Goal: Check status: Check status

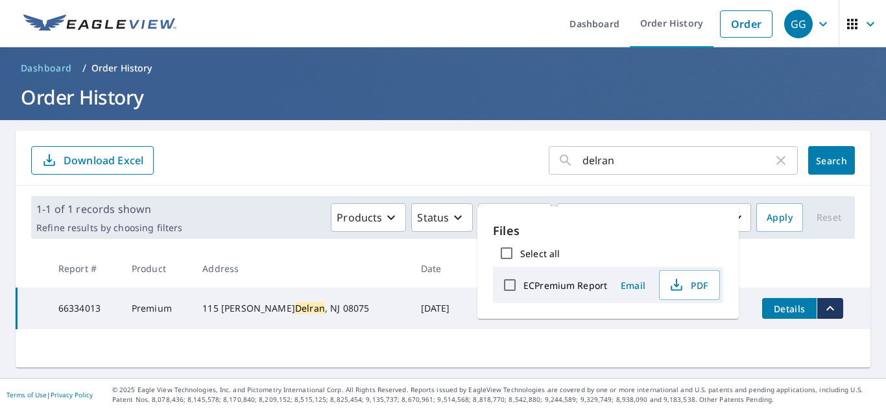
click at [204, 82] on header "Dashboard / Order History Order History" at bounding box center [443, 83] width 886 height 73
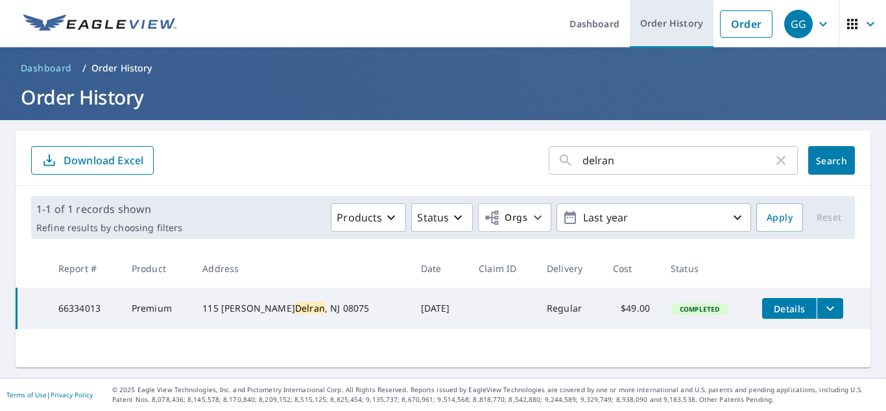
click at [683, 19] on link "Order History" at bounding box center [672, 23] width 84 height 47
click at [677, 20] on link "Order History" at bounding box center [672, 23] width 84 height 47
click at [674, 21] on link "Order History" at bounding box center [672, 23] width 84 height 47
click at [673, 21] on link "Order History" at bounding box center [672, 23] width 84 height 47
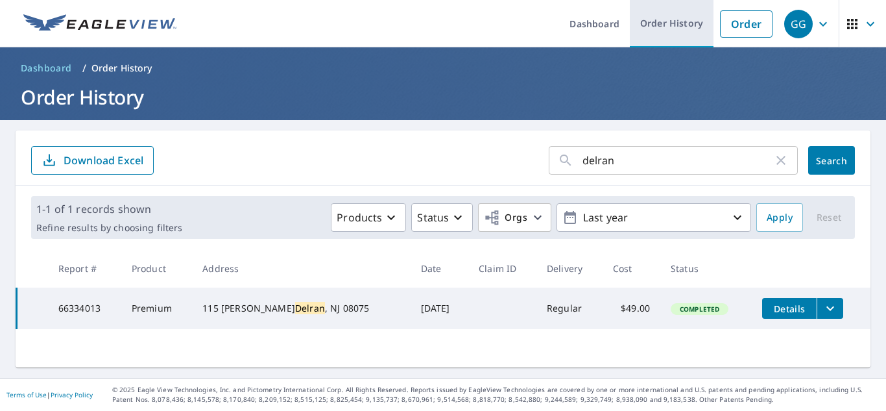
click at [673, 21] on link "Order History" at bounding box center [672, 23] width 84 height 47
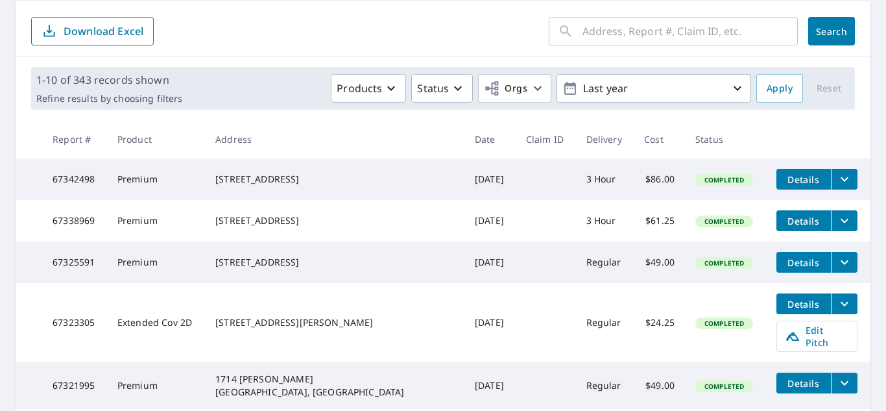
scroll to position [130, 0]
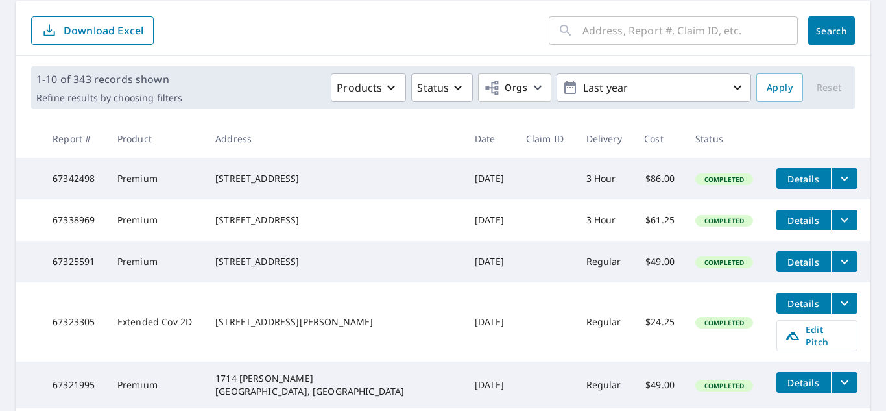
click at [837, 178] on icon "filesDropdownBtn-67342498" at bounding box center [845, 179] width 16 height 16
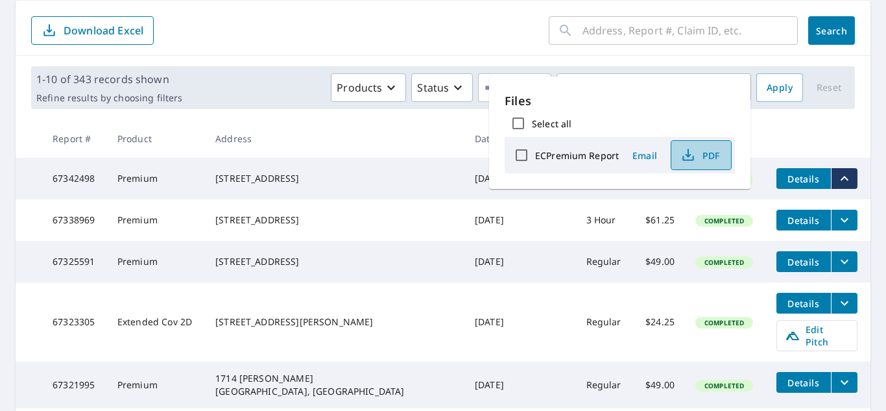
click at [702, 154] on span "PDF" at bounding box center [700, 155] width 42 height 16
